Goal: Transaction & Acquisition: Purchase product/service

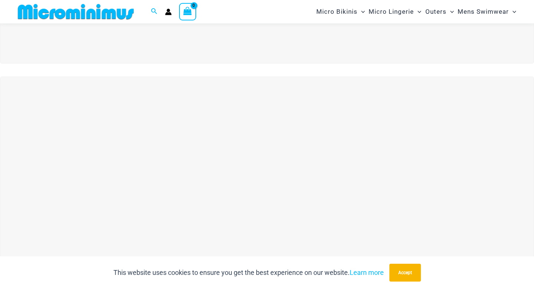
scroll to position [167, 0]
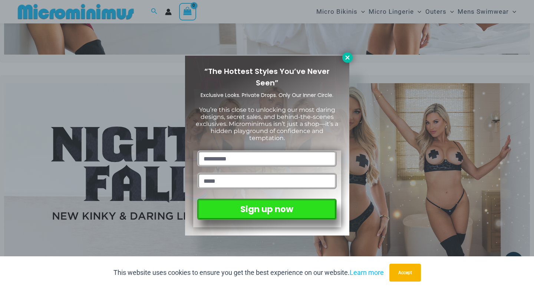
click at [348, 59] on icon at bounding box center [347, 57] width 4 height 4
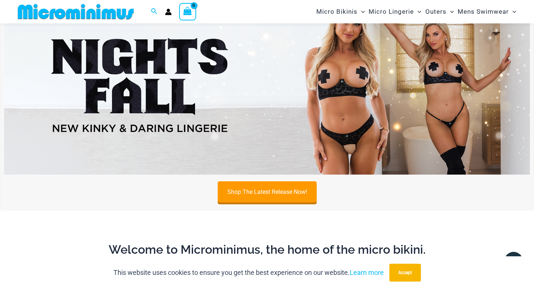
scroll to position [256, 0]
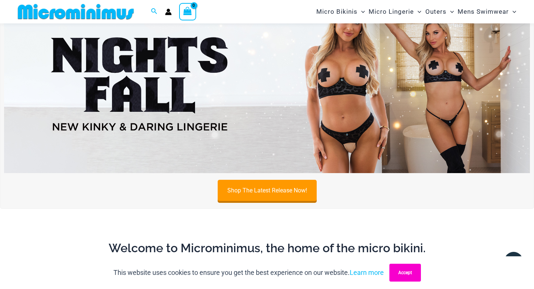
click at [411, 276] on button "Accept" at bounding box center [405, 272] width 32 height 18
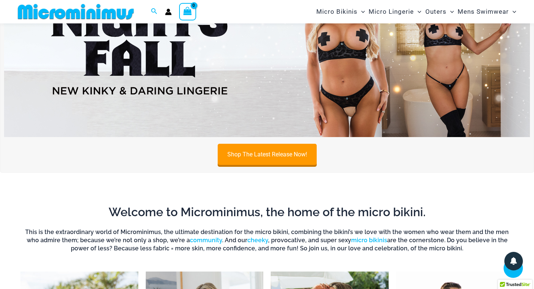
scroll to position [294, 0]
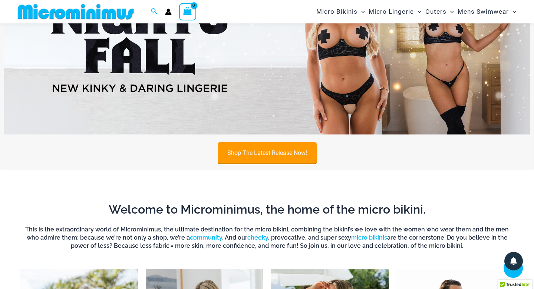
click at [251, 151] on link "Shop The Latest Release Now!" at bounding box center [267, 152] width 99 height 21
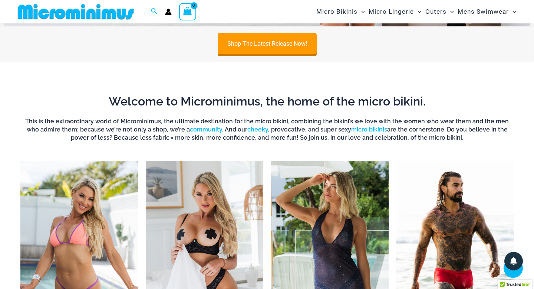
scroll to position [470, 0]
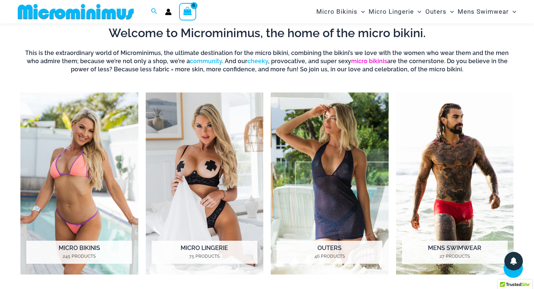
click at [351, 61] on link "micro bikinis" at bounding box center [369, 60] width 36 height 7
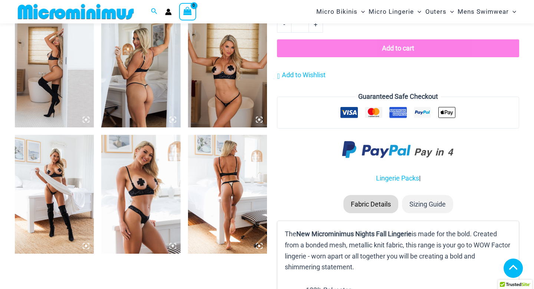
scroll to position [823, 0]
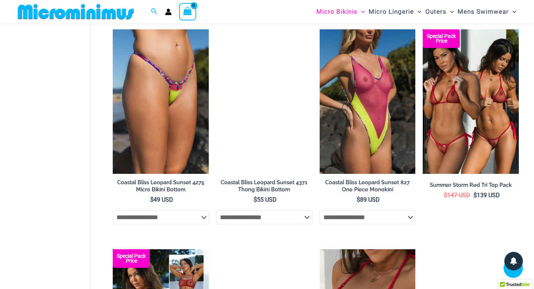
scroll to position [1294, 0]
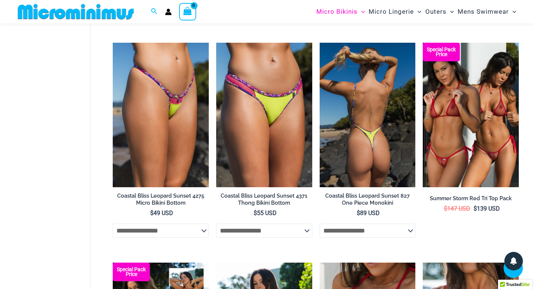
click at [380, 119] on img at bounding box center [368, 115] width 96 height 144
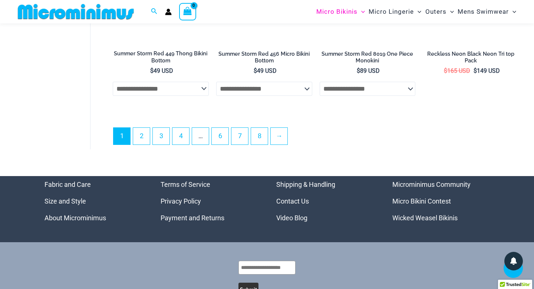
scroll to position [1876, 0]
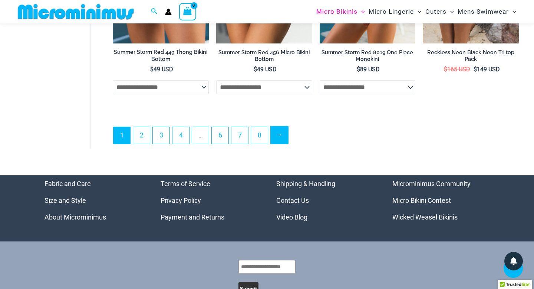
click at [287, 138] on link "→" at bounding box center [279, 134] width 17 height 17
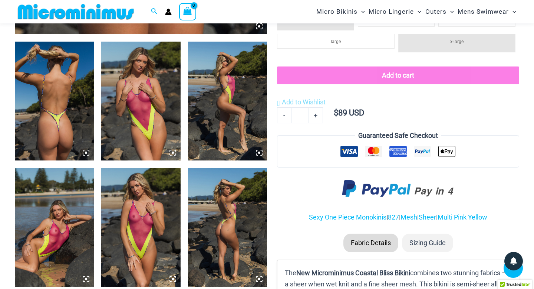
scroll to position [413, 0]
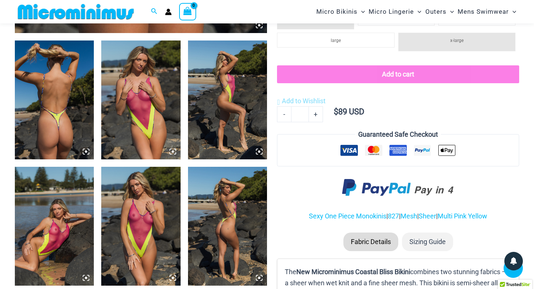
click at [237, 118] on img at bounding box center [227, 99] width 79 height 119
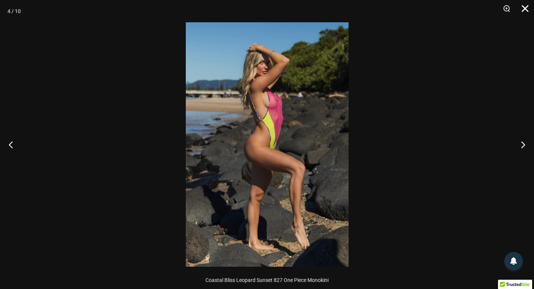
click at [523, 6] on button "Close" at bounding box center [522, 11] width 19 height 22
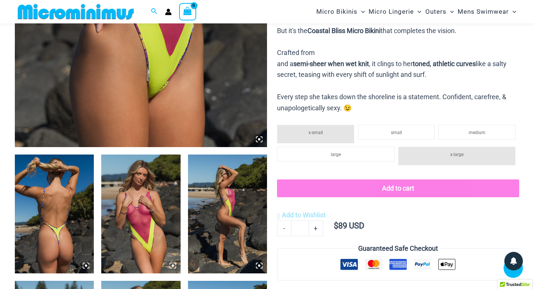
scroll to position [299, 0]
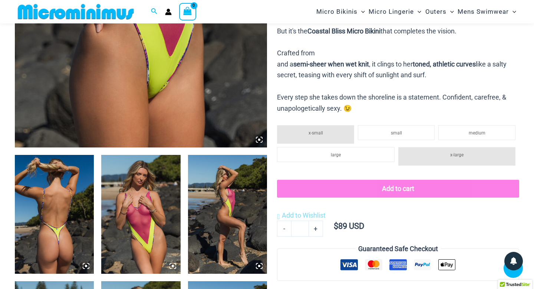
click at [395, 180] on button "Add to cart" at bounding box center [398, 189] width 242 height 18
click at [326, 125] on li "x-small" at bounding box center [315, 134] width 77 height 19
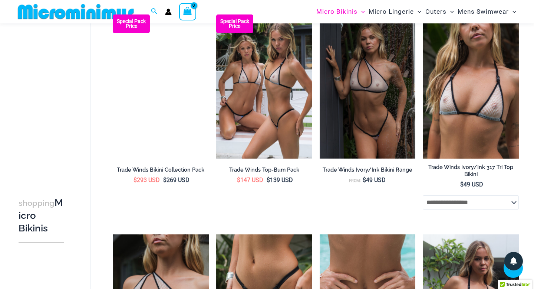
scroll to position [946, 0]
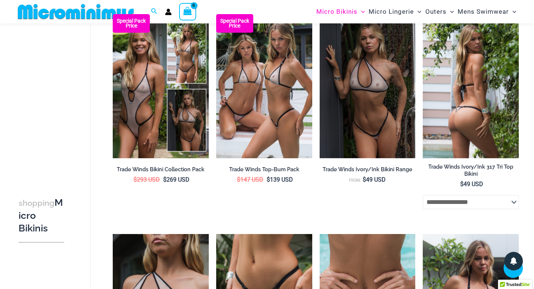
click at [468, 95] on img at bounding box center [471, 86] width 96 height 144
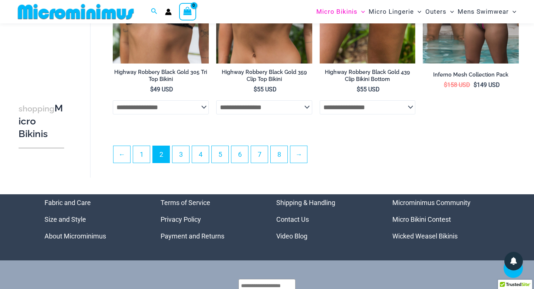
scroll to position [1699, 0]
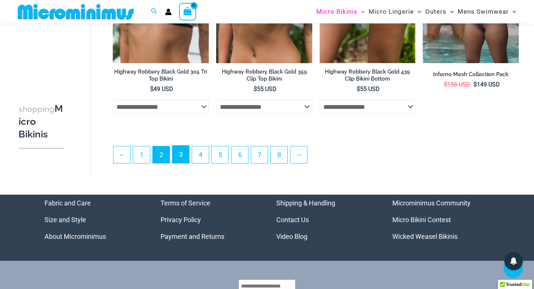
click at [181, 161] on link "3" at bounding box center [180, 153] width 17 height 17
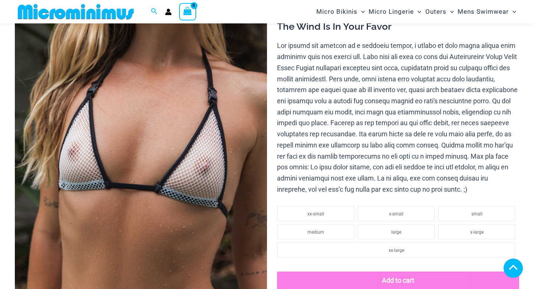
scroll to position [141, 0]
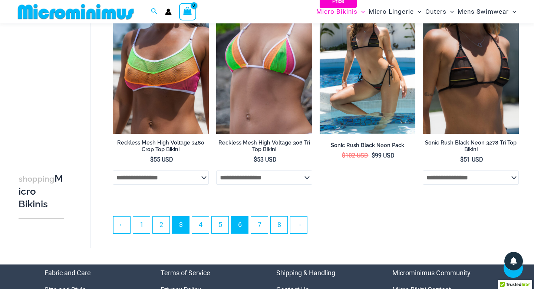
scroll to position [1624, 0]
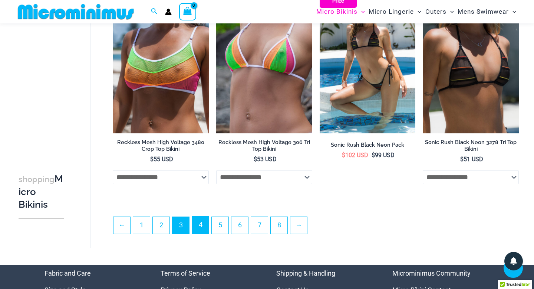
click at [200, 228] on link "4" at bounding box center [200, 224] width 17 height 17
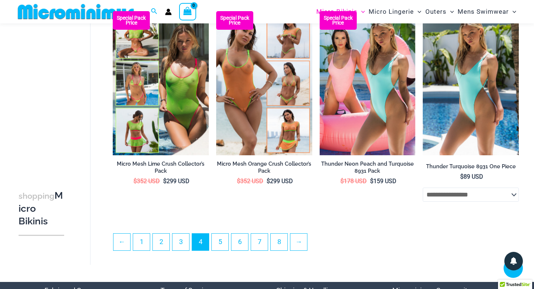
scroll to position [1573, 0]
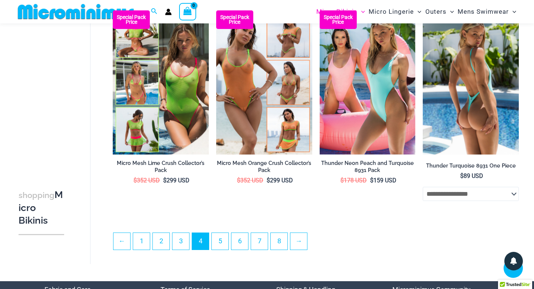
click at [483, 100] on img at bounding box center [471, 82] width 96 height 144
click at [508, 201] on select "**********" at bounding box center [471, 194] width 96 height 14
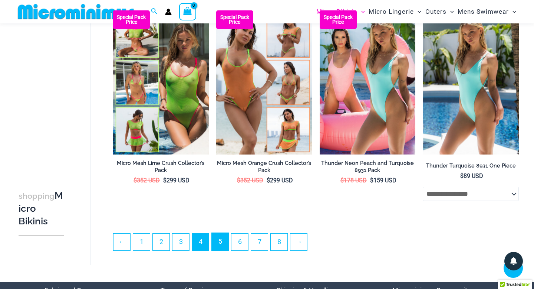
click at [215, 246] on link "5" at bounding box center [220, 241] width 17 height 17
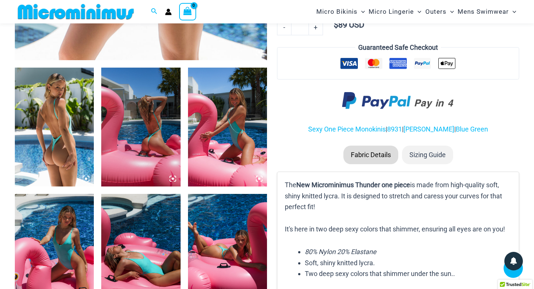
scroll to position [387, 0]
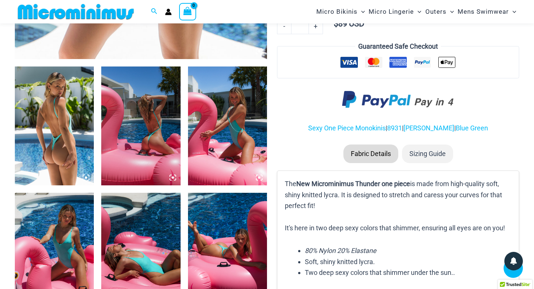
click at [80, 164] on img at bounding box center [54, 125] width 79 height 119
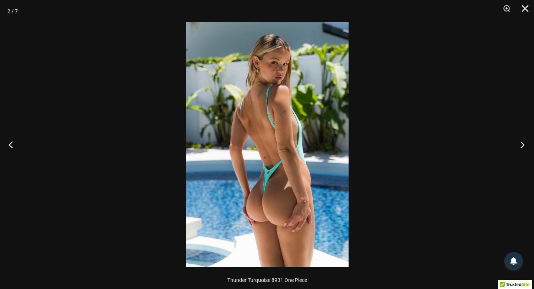
click at [521, 143] on button "Next" at bounding box center [520, 144] width 28 height 37
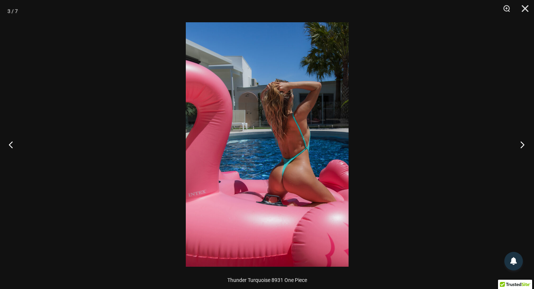
click at [521, 143] on button "Next" at bounding box center [520, 144] width 28 height 37
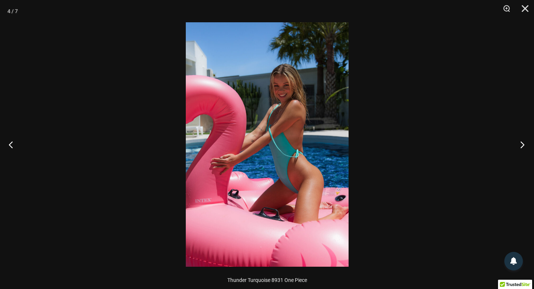
click at [521, 143] on button "Next" at bounding box center [520, 144] width 28 height 37
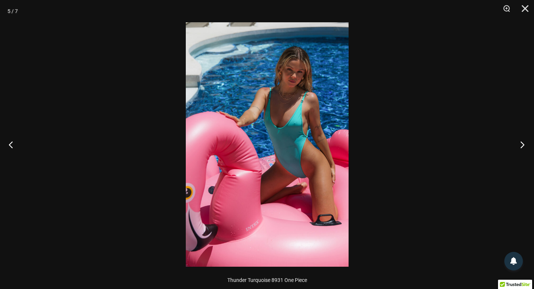
click at [521, 143] on button "Next" at bounding box center [520, 144] width 28 height 37
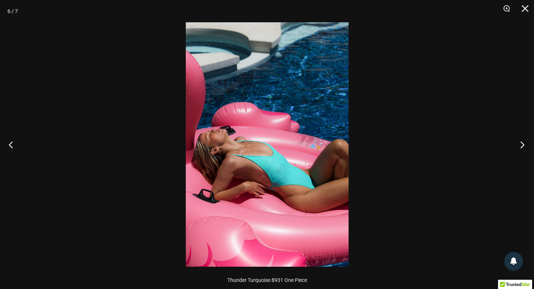
click at [521, 143] on button "Next" at bounding box center [520, 144] width 28 height 37
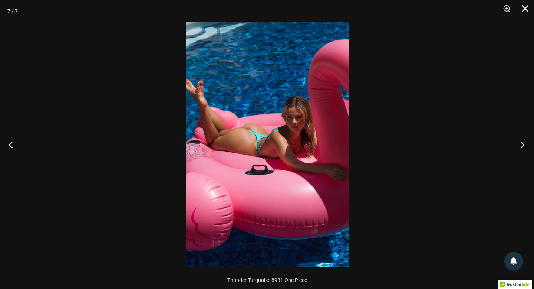
click at [521, 143] on button "Next" at bounding box center [520, 144] width 28 height 37
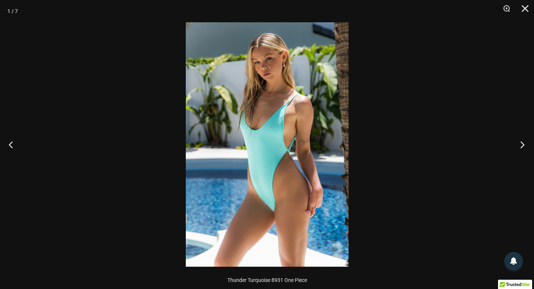
click at [521, 143] on button "Next" at bounding box center [520, 144] width 28 height 37
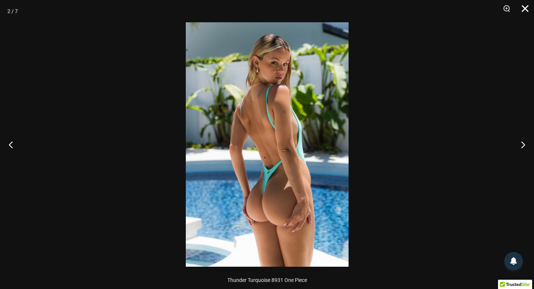
click at [526, 11] on button "Close" at bounding box center [522, 11] width 19 height 22
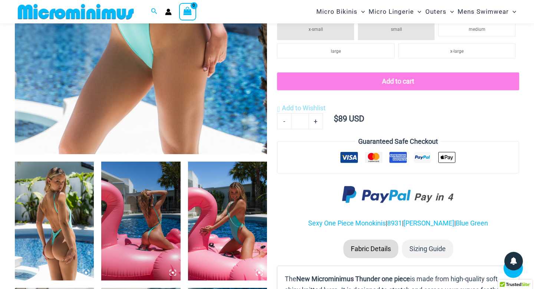
scroll to position [292, 0]
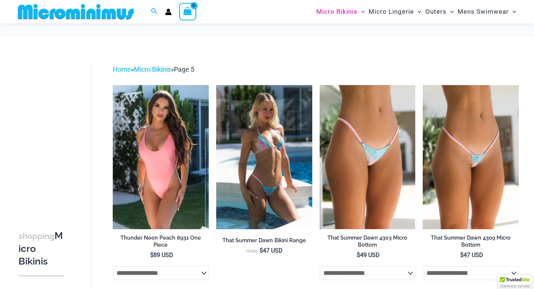
scroll to position [56, 0]
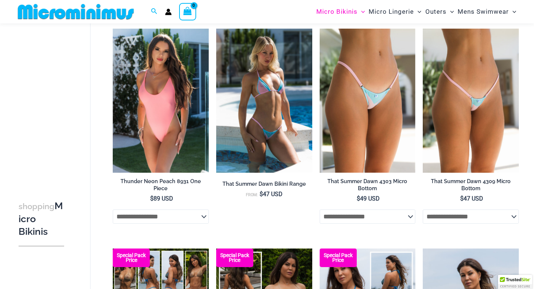
click at [197, 209] on select "**********" at bounding box center [161, 216] width 96 height 14
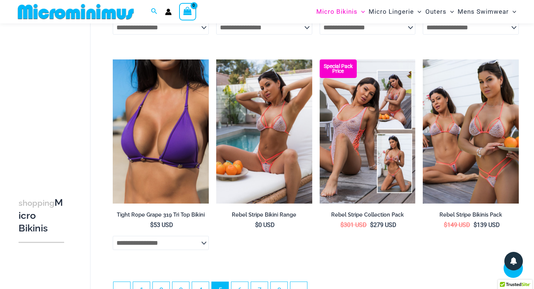
scroll to position [1557, 0]
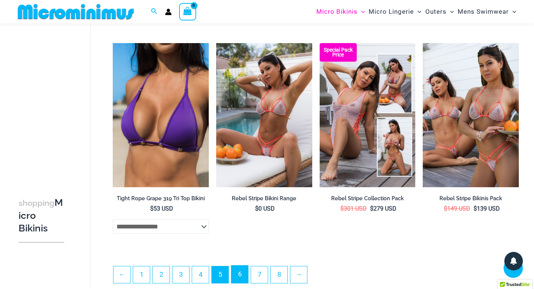
click at [240, 276] on link "6" at bounding box center [239, 273] width 17 height 17
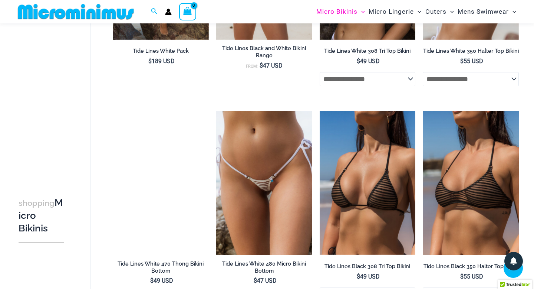
scroll to position [913, 0]
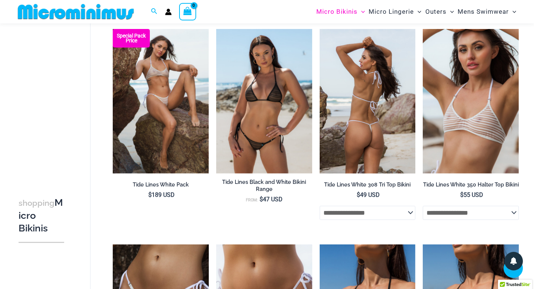
click at [404, 218] on select "**********" at bounding box center [368, 212] width 96 height 14
select select "*****"
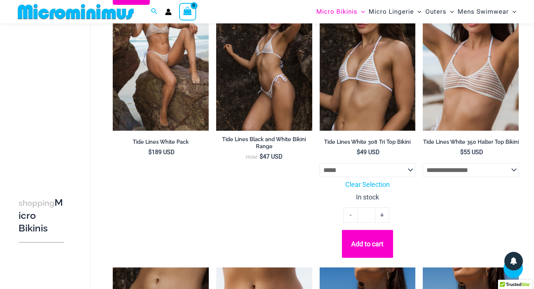
scroll to position [959, 0]
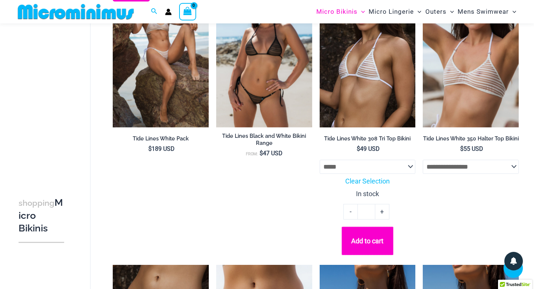
click at [363, 247] on button "Add to cart" at bounding box center [368, 240] width 52 height 29
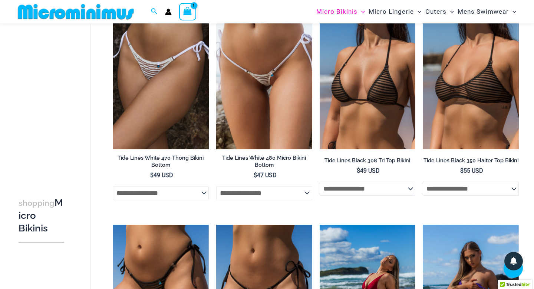
scroll to position [1166, 0]
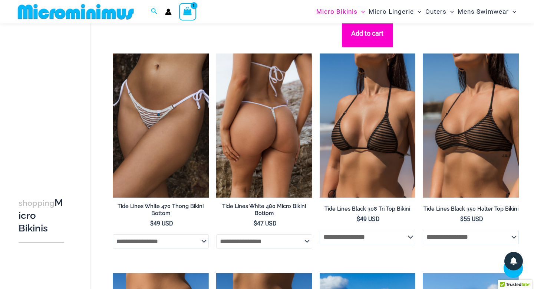
click at [304, 240] on select "**********" at bounding box center [264, 241] width 96 height 14
select select "*****"
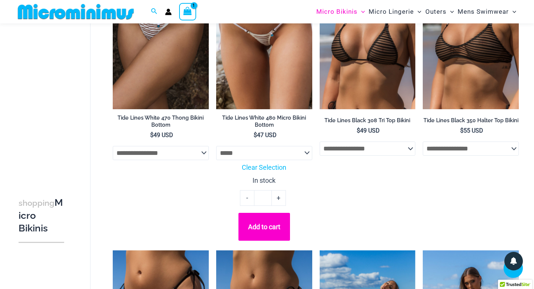
scroll to position [1255, 0]
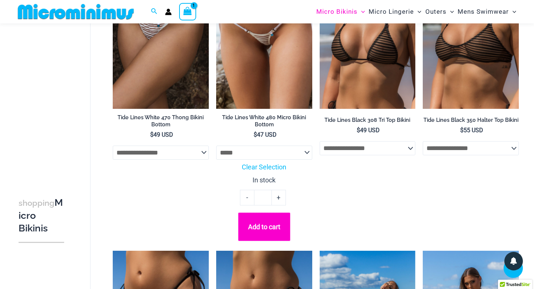
click at [272, 234] on button "Add to cart" at bounding box center [264, 226] width 52 height 29
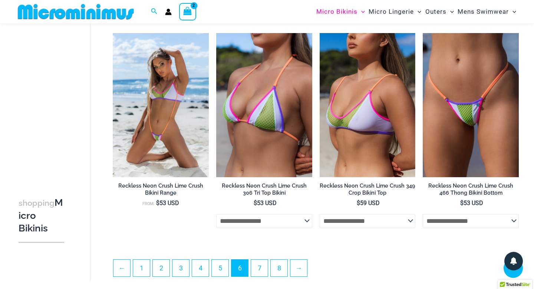
scroll to position [1686, 0]
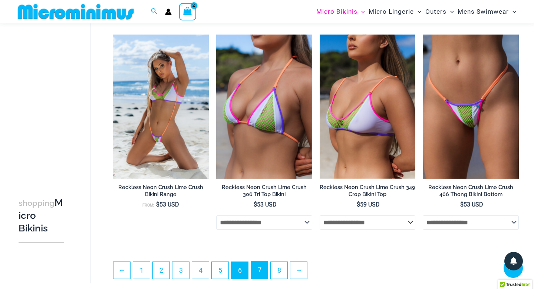
click at [260, 273] on link "7" at bounding box center [259, 269] width 17 height 17
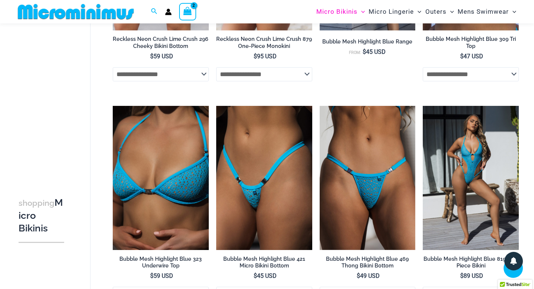
scroll to position [194, 0]
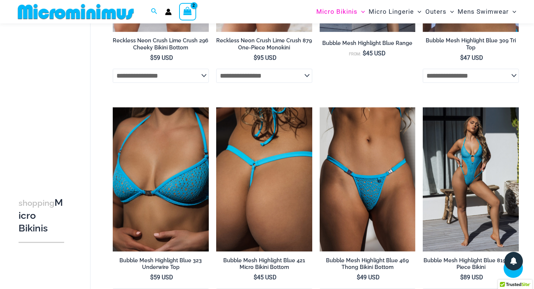
click at [280, 187] on img at bounding box center [264, 179] width 96 height 144
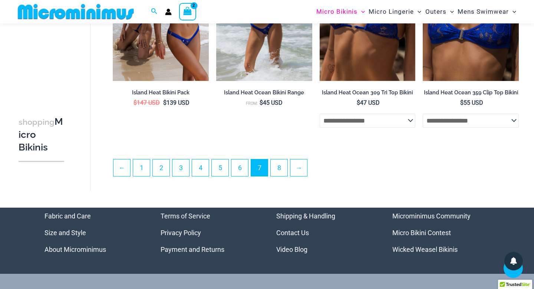
scroll to position [1747, 0]
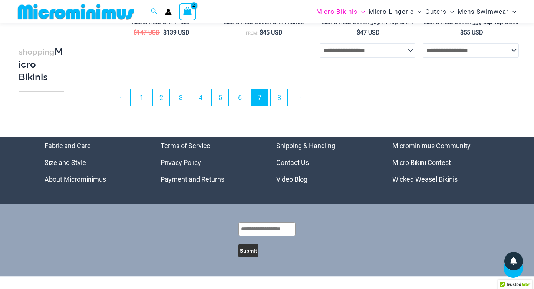
click at [285, 106] on li "8" at bounding box center [278, 97] width 17 height 17
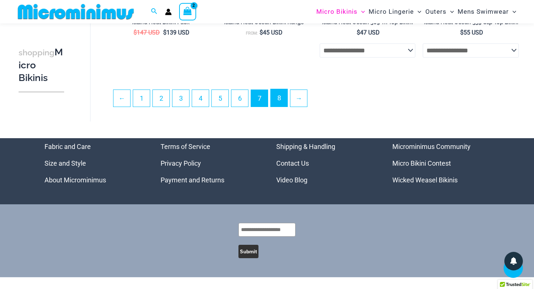
click at [284, 102] on link "8" at bounding box center [279, 97] width 17 height 17
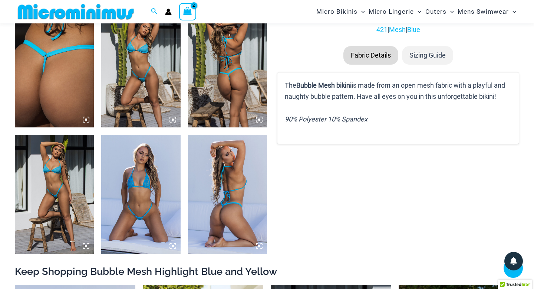
scroll to position [446, 0]
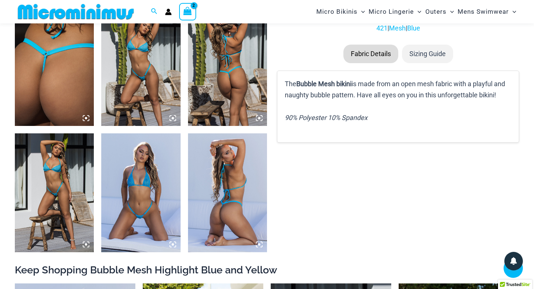
click at [135, 183] on img at bounding box center [140, 192] width 79 height 119
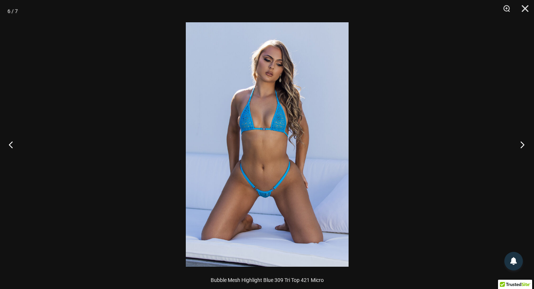
click at [521, 145] on button "Next" at bounding box center [520, 144] width 28 height 37
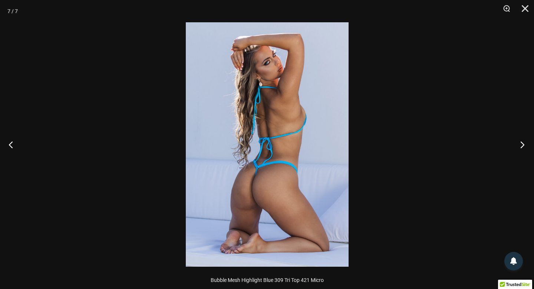
click at [521, 145] on button "Next" at bounding box center [520, 144] width 28 height 37
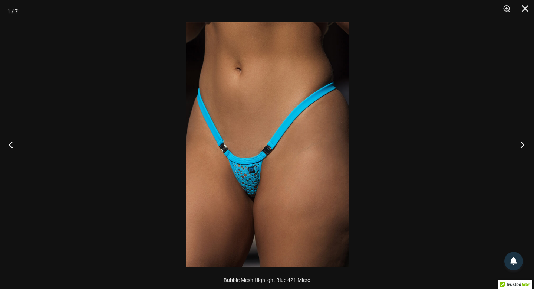
click at [521, 145] on button "Next" at bounding box center [520, 144] width 28 height 37
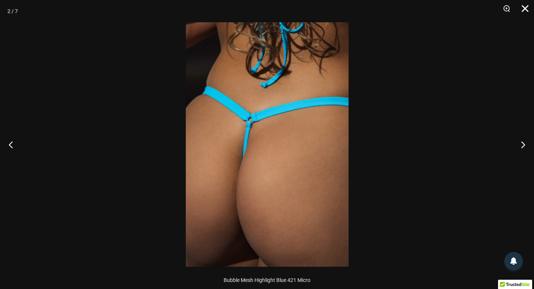
click at [524, 10] on button "Close" at bounding box center [522, 11] width 19 height 22
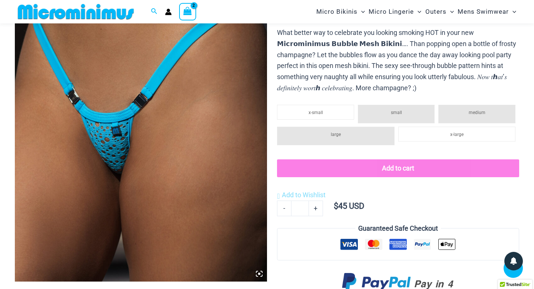
scroll to position [164, 0]
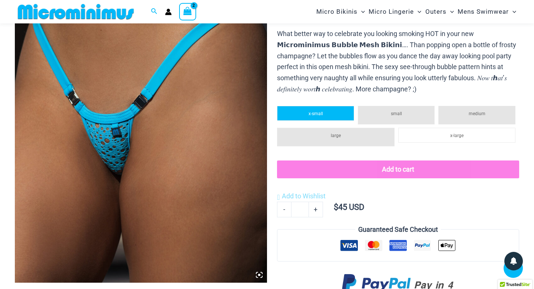
click at [328, 114] on li "x-small" at bounding box center [315, 113] width 77 height 15
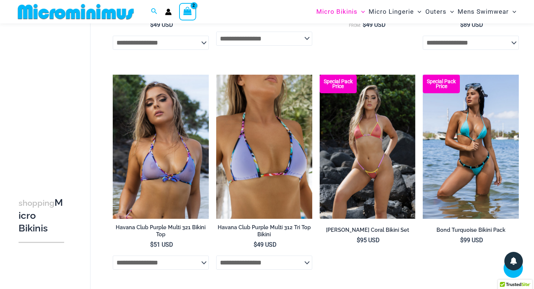
scroll to position [883, 0]
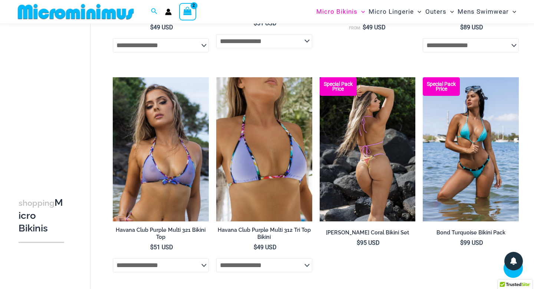
click at [377, 164] on img at bounding box center [368, 149] width 96 height 144
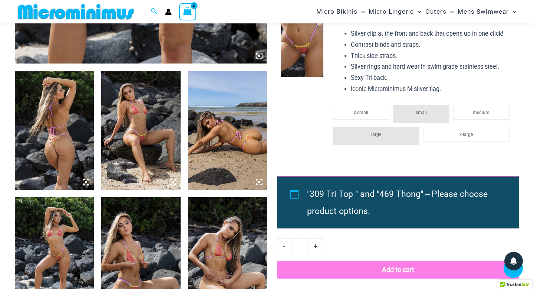
scroll to position [383, 0]
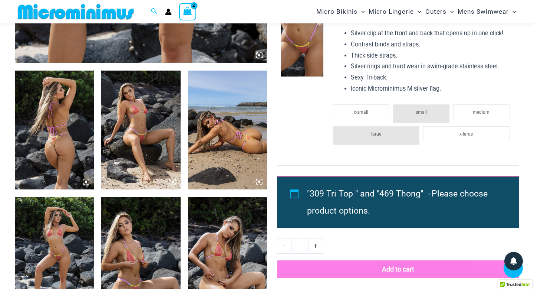
click at [41, 234] on img at bounding box center [54, 256] width 79 height 119
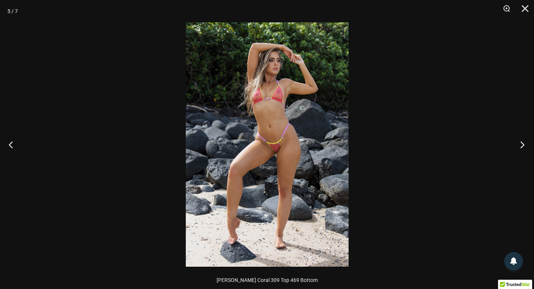
click at [521, 145] on button "Next" at bounding box center [520, 144] width 28 height 37
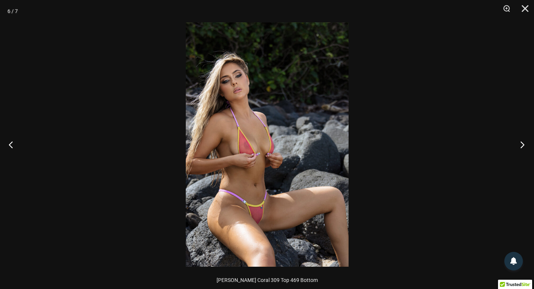
click at [521, 145] on button "Next" at bounding box center [520, 144] width 28 height 37
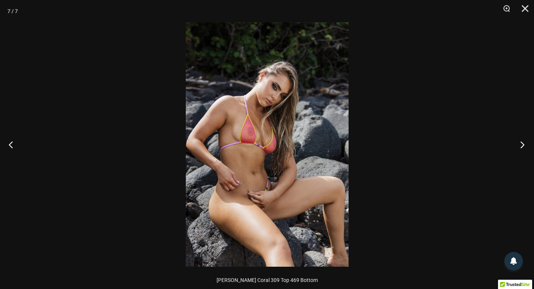
click at [521, 145] on button "Next" at bounding box center [520, 144] width 28 height 37
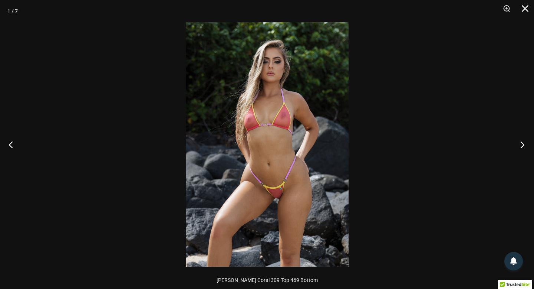
click at [521, 145] on button "Next" at bounding box center [520, 144] width 28 height 37
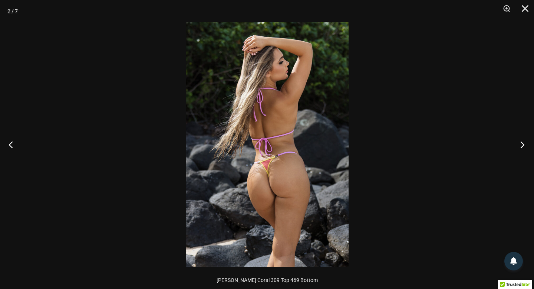
click at [521, 145] on button "Next" at bounding box center [520, 144] width 28 height 37
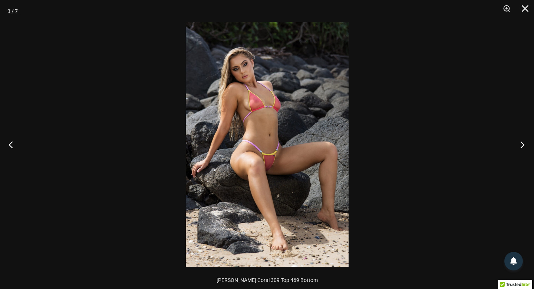
click at [521, 145] on button "Next" at bounding box center [520, 144] width 28 height 37
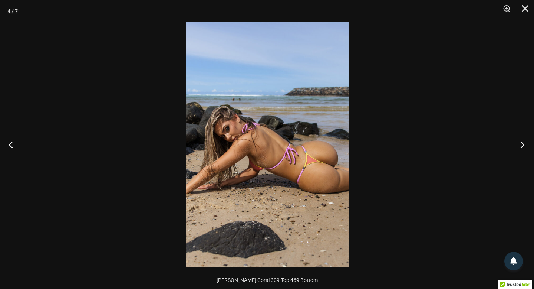
click at [521, 145] on button "Next" at bounding box center [520, 144] width 28 height 37
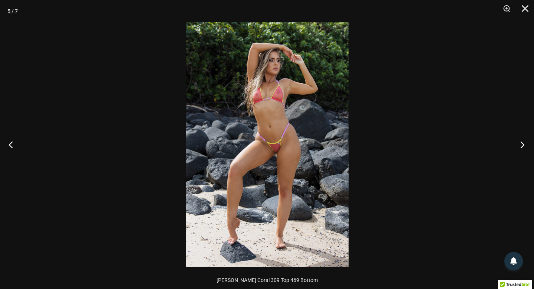
click at [521, 145] on button "Next" at bounding box center [520, 144] width 28 height 37
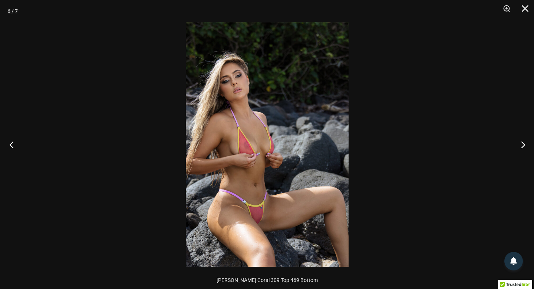
click at [11, 146] on button "Previous" at bounding box center [14, 144] width 28 height 37
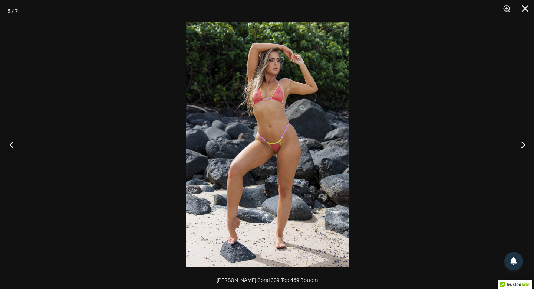
click at [11, 146] on button "Previous" at bounding box center [14, 144] width 28 height 37
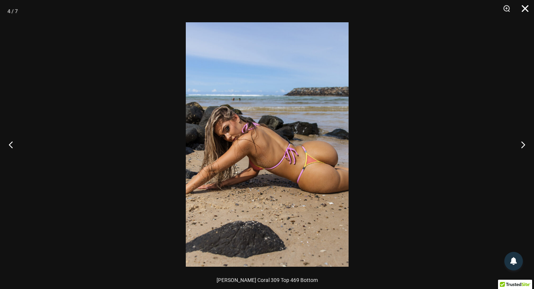
click at [526, 10] on button "Close" at bounding box center [522, 11] width 19 height 22
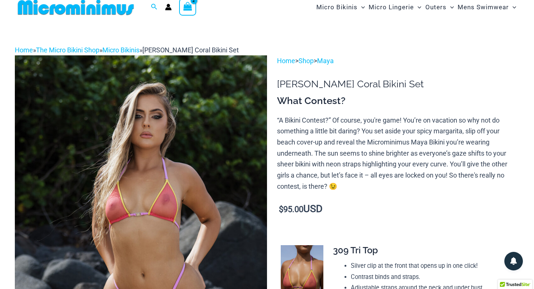
scroll to position [0, 0]
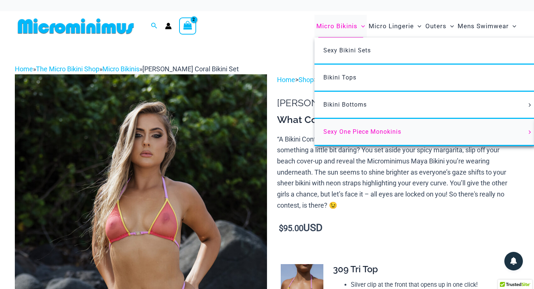
click at [339, 128] on span "Sexy One Piece Monokinis" at bounding box center [362, 131] width 78 height 7
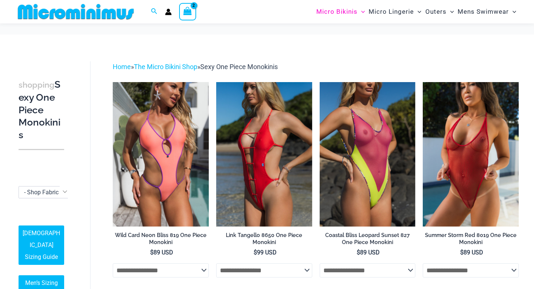
scroll to position [78, 0]
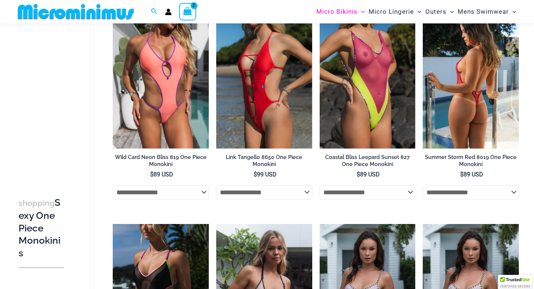
click at [507, 189] on select "**********" at bounding box center [471, 192] width 96 height 14
select select "*******"
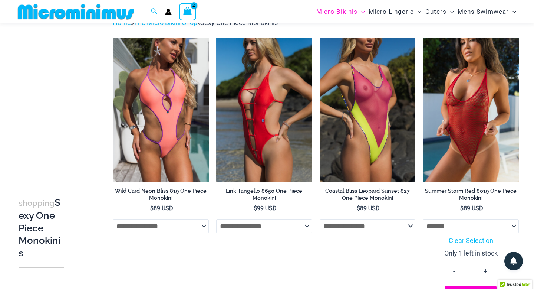
scroll to position [45, 0]
click at [471, 139] on img at bounding box center [471, 109] width 96 height 144
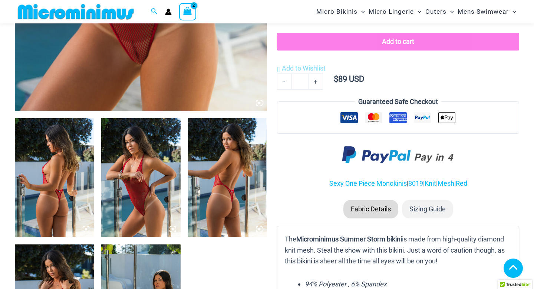
scroll to position [349, 0]
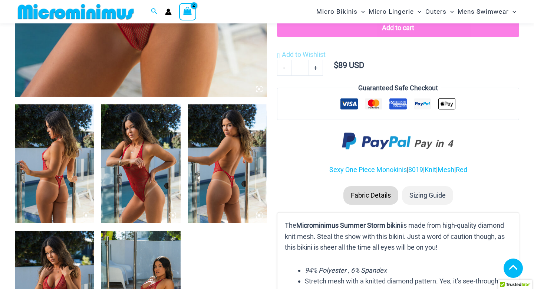
click at [68, 160] on img at bounding box center [54, 163] width 79 height 119
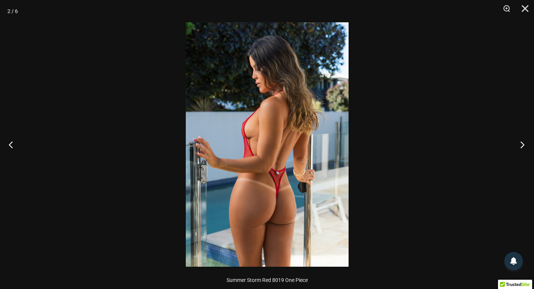
click at [522, 146] on button "Next" at bounding box center [520, 144] width 28 height 37
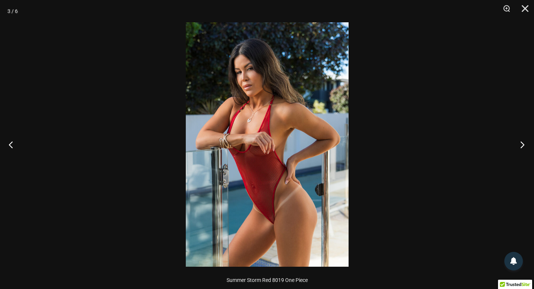
click at [522, 146] on button "Next" at bounding box center [520, 144] width 28 height 37
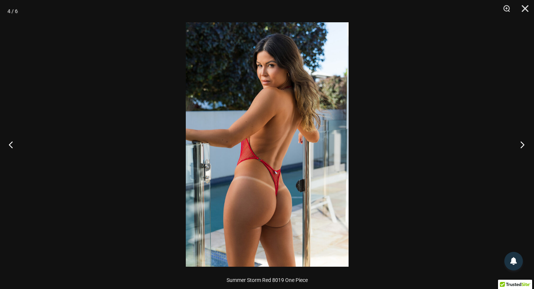
click at [522, 146] on button "Next" at bounding box center [520, 144] width 28 height 37
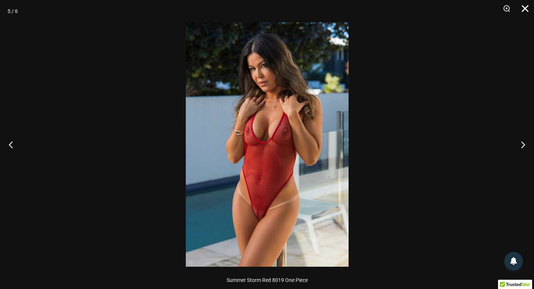
click at [526, 6] on button "Close" at bounding box center [522, 11] width 19 height 22
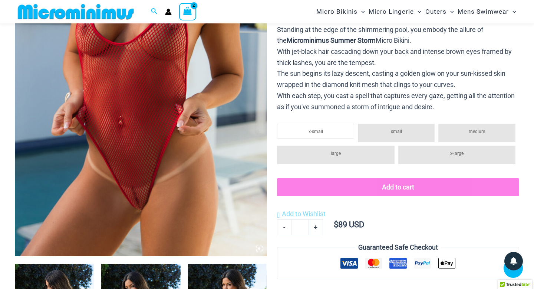
scroll to position [0, 0]
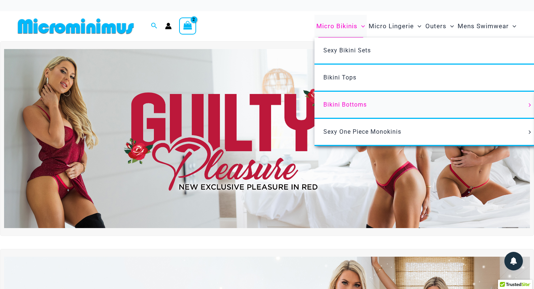
click at [343, 106] on span "Bikini Bottoms" at bounding box center [344, 104] width 43 height 7
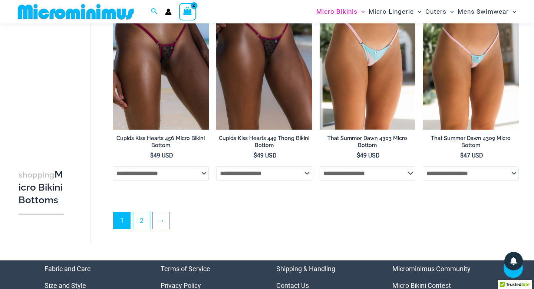
scroll to position [1975, 0]
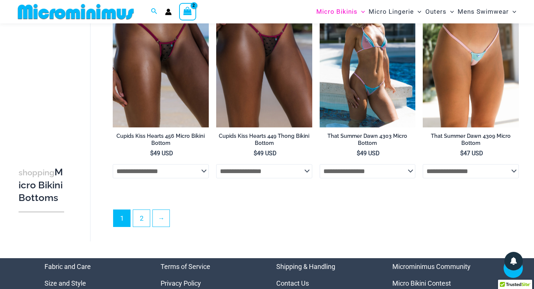
click at [388, 89] on img at bounding box center [368, 55] width 96 height 144
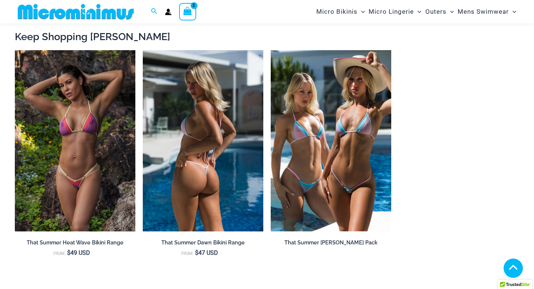
scroll to position [678, 0]
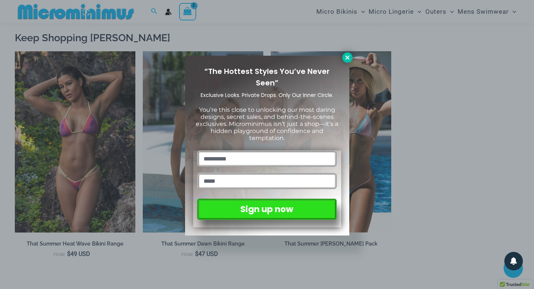
click at [346, 57] on icon at bounding box center [347, 57] width 7 height 7
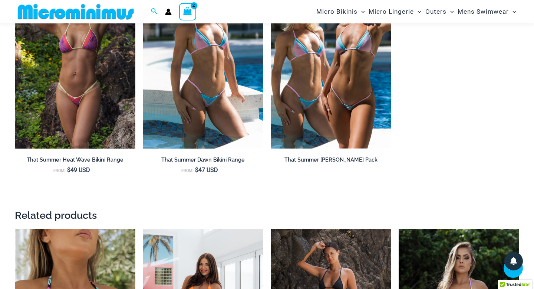
scroll to position [760, 0]
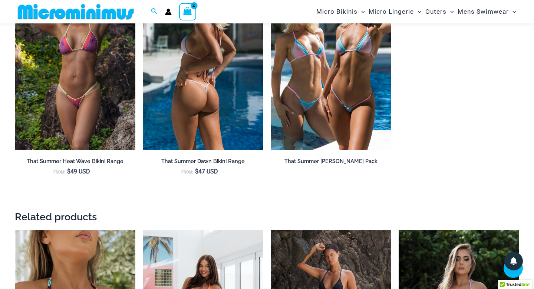
click at [204, 83] on img at bounding box center [203, 59] width 121 height 181
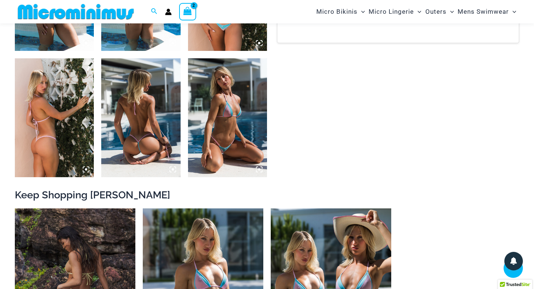
click at [86, 122] on img at bounding box center [54, 117] width 79 height 119
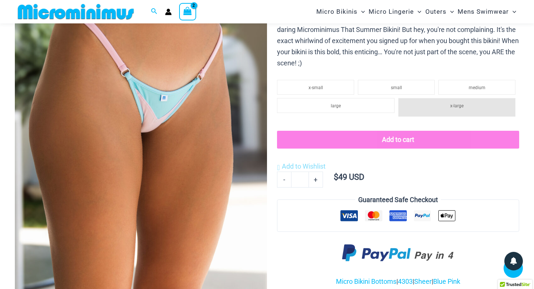
scroll to position [0, 0]
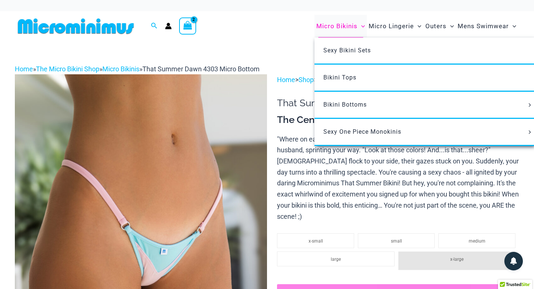
click at [339, 30] on span "Micro Bikinis" at bounding box center [336, 26] width 41 height 19
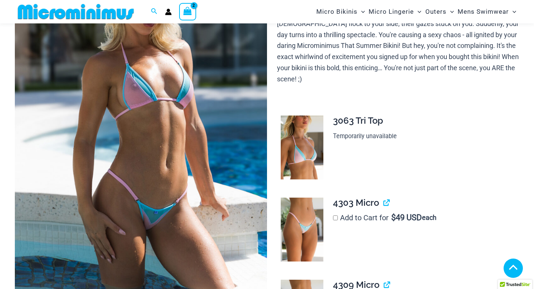
scroll to position [285, 0]
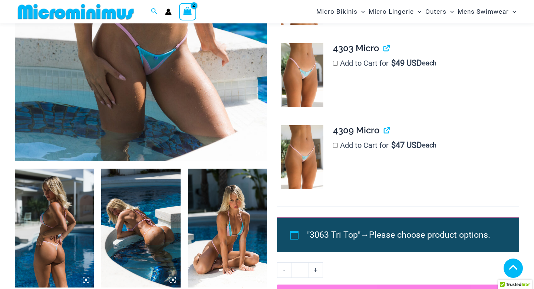
click at [147, 223] on img at bounding box center [140, 227] width 79 height 119
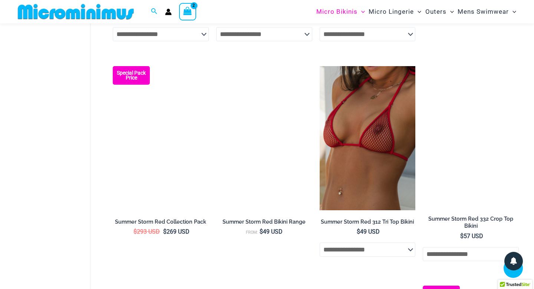
scroll to position [1519, 0]
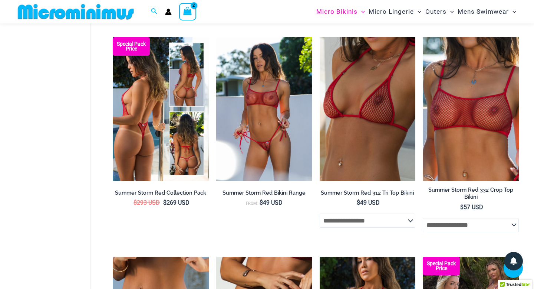
click at [151, 148] on img at bounding box center [161, 109] width 96 height 144
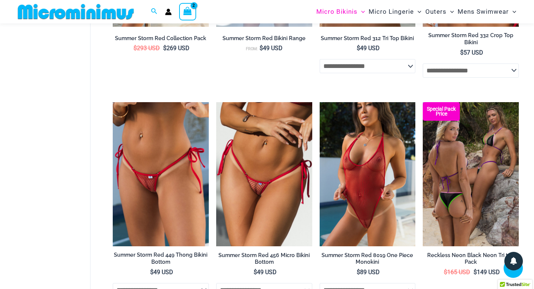
scroll to position [1723, 0]
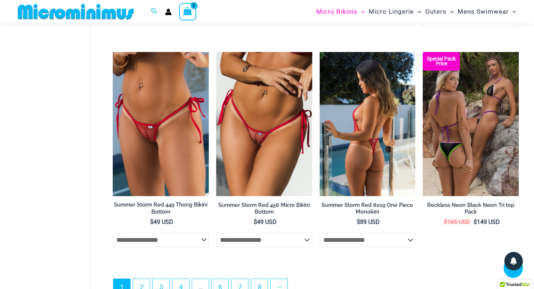
click at [411, 242] on select "**********" at bounding box center [368, 240] width 96 height 14
select select "*******"
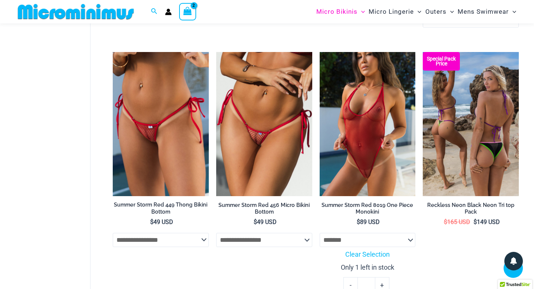
scroll to position [1772, 0]
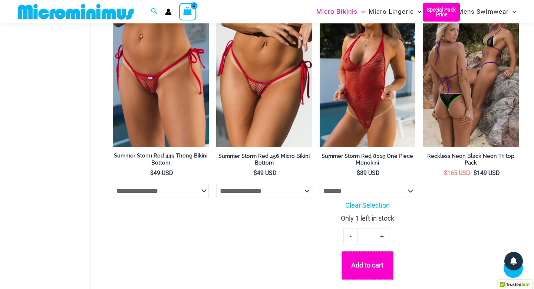
click at [373, 271] on button "Add to cart" at bounding box center [368, 265] width 52 height 29
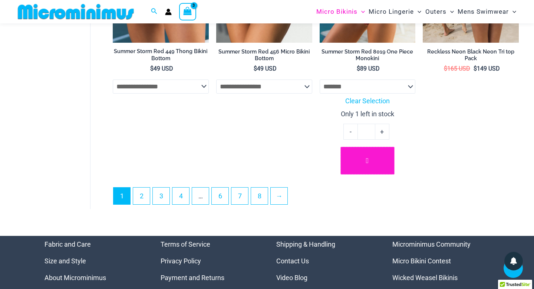
scroll to position [1896, 0]
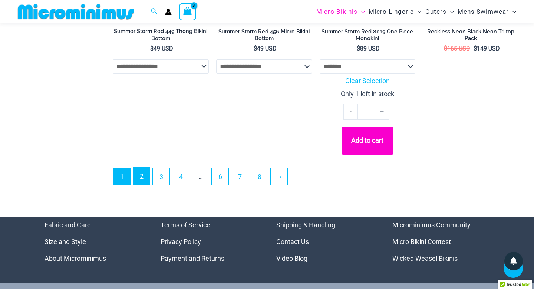
click at [138, 184] on link "2" at bounding box center [141, 175] width 17 height 17
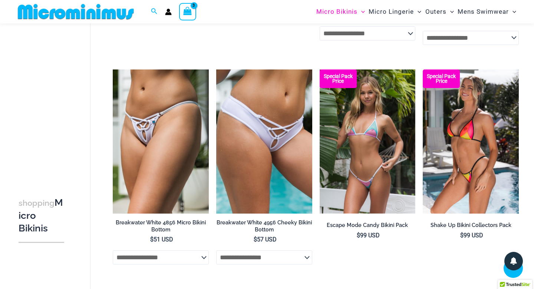
scroll to position [673, 0]
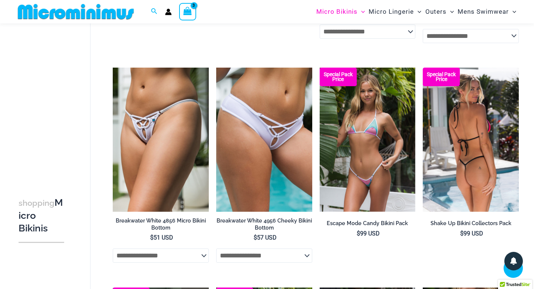
click at [476, 133] on img at bounding box center [471, 140] width 96 height 144
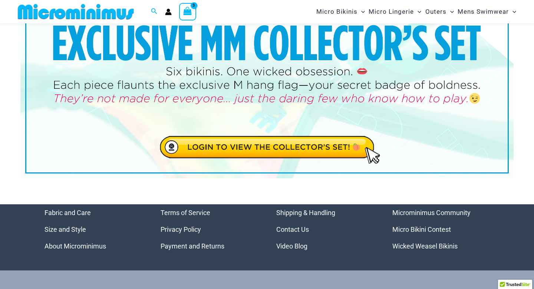
scroll to position [29, 0]
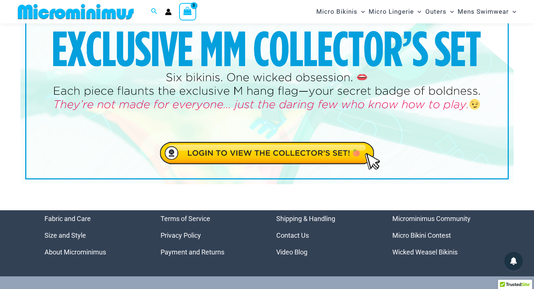
click at [312, 154] on img at bounding box center [266, 100] width 493 height 168
